Goal: Task Accomplishment & Management: Manage account settings

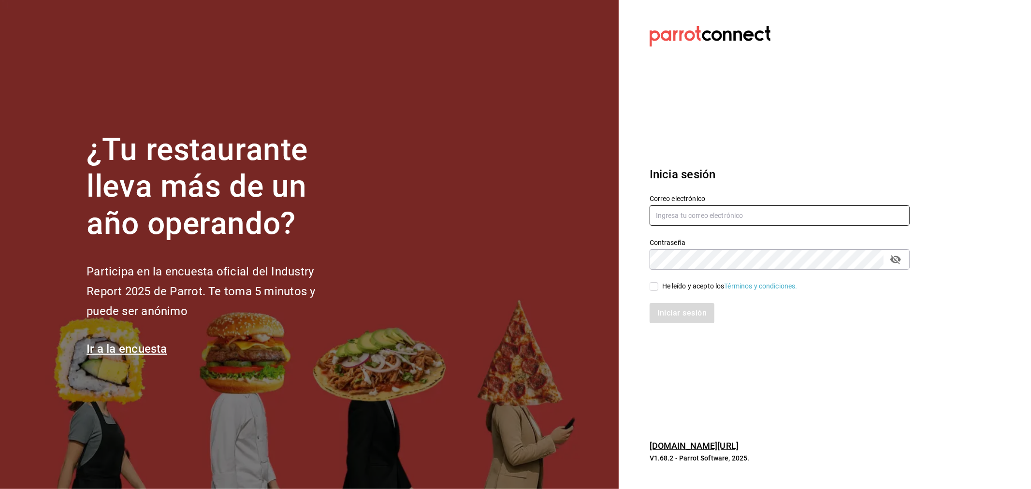
click at [739, 218] on input "text" at bounding box center [780, 215] width 260 height 20
